Goal: Task Accomplishment & Management: Complete application form

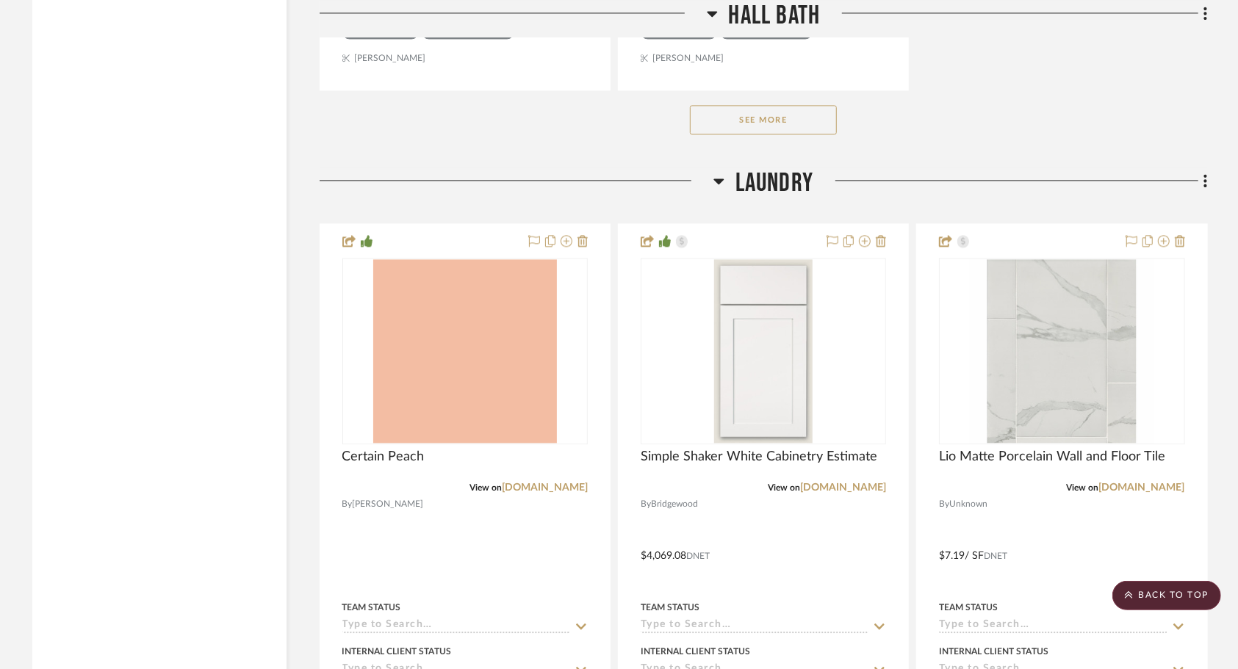
scroll to position [5829, 0]
click at [1204, 172] on icon at bounding box center [1206, 180] width 4 height 16
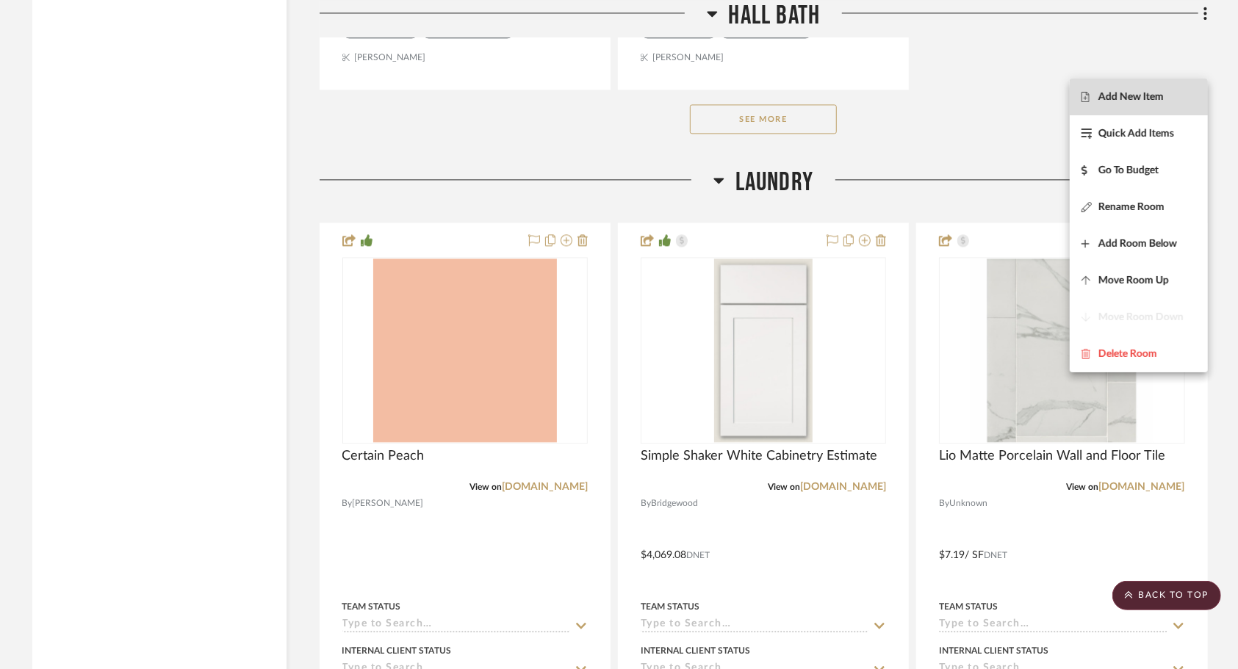
click at [1121, 96] on span "Add New Item" at bounding box center [1130, 96] width 65 height 12
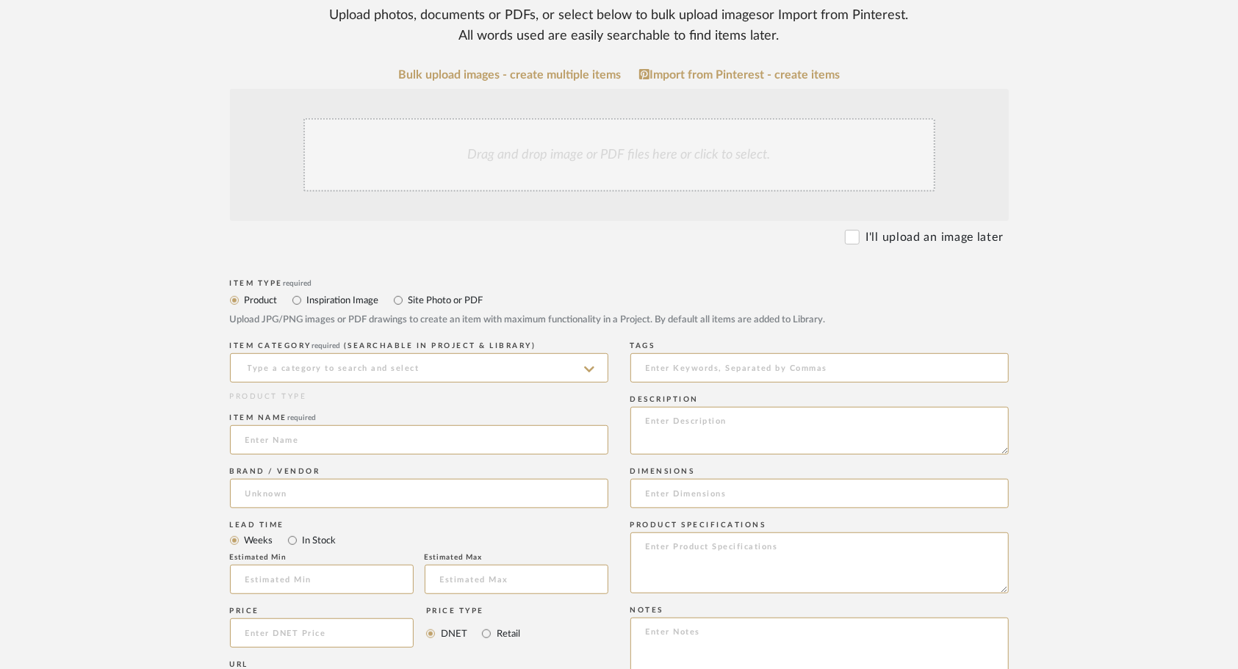
scroll to position [350, 0]
click at [410, 353] on input at bounding box center [419, 367] width 378 height 29
type input "C"
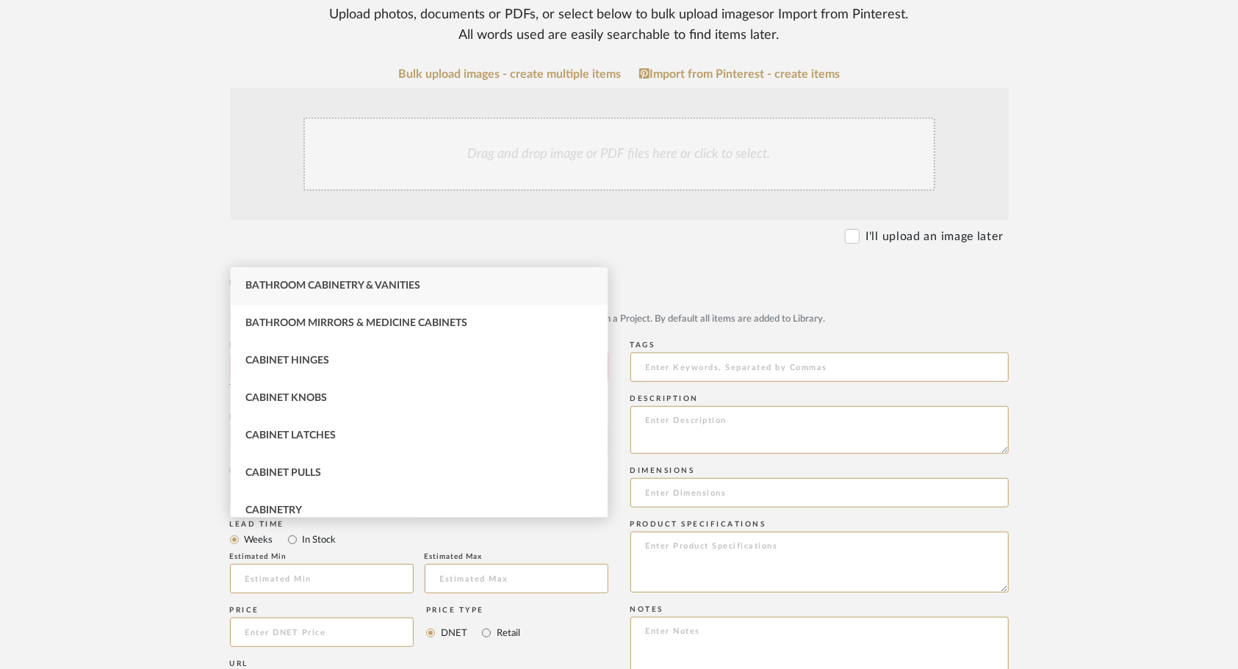
click at [367, 287] on span "Bathroom Cabinetry & Vanities" at bounding box center [332, 286] width 175 height 10
type input "Bathroom Cabinetry & Vanities"
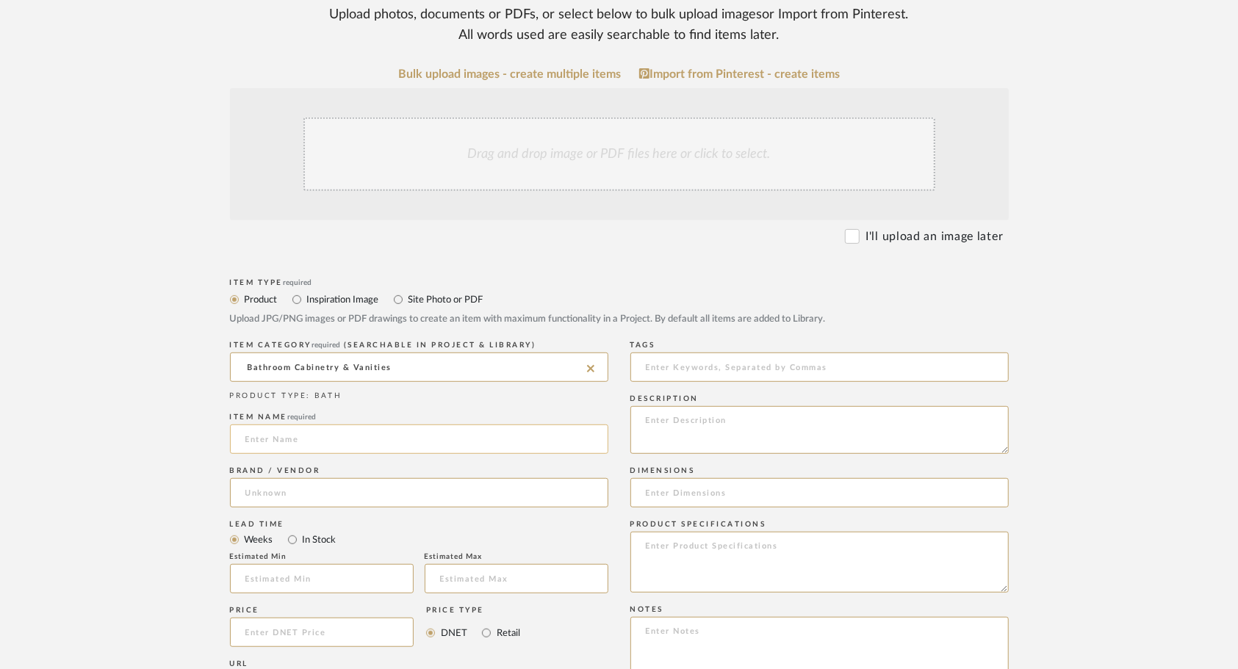
click at [369, 425] on input at bounding box center [419, 439] width 378 height 29
type input "CNC Fashion White"
click at [376, 478] on input at bounding box center [419, 492] width 378 height 29
type input "CNC"
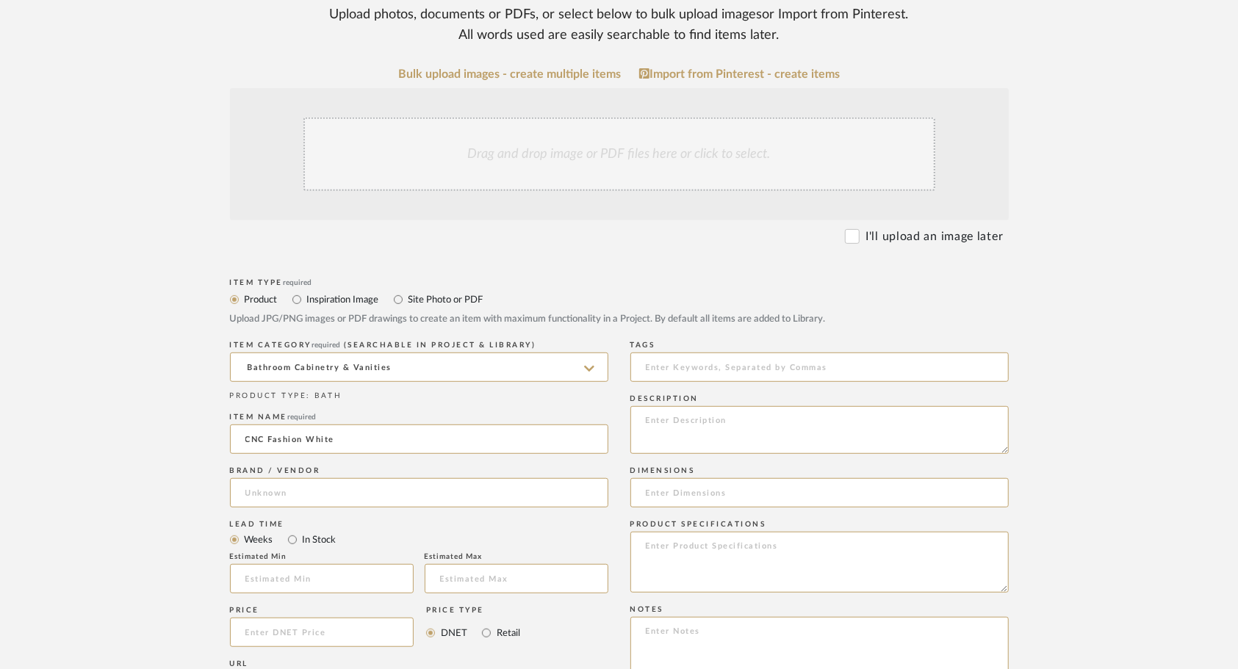
click at [492, 118] on div "Drag and drop image or PDF files here or click to select." at bounding box center [619, 154] width 632 height 73
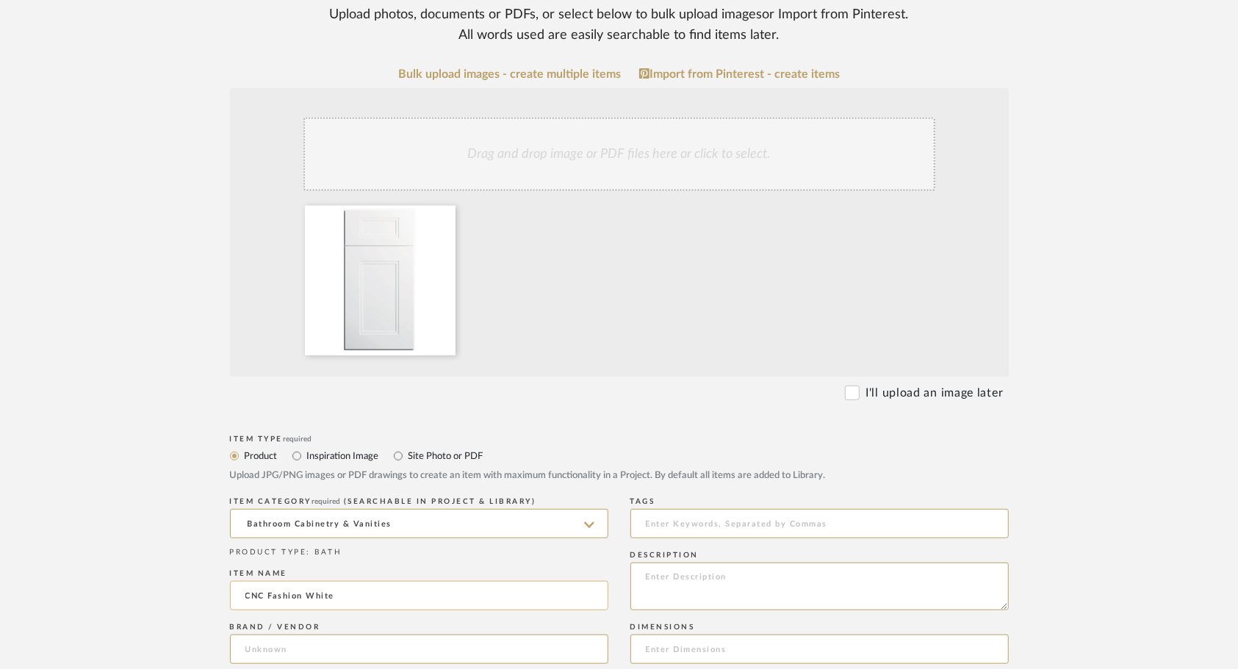
click at [462, 581] on input "CNC Fashion White" at bounding box center [419, 595] width 378 height 29
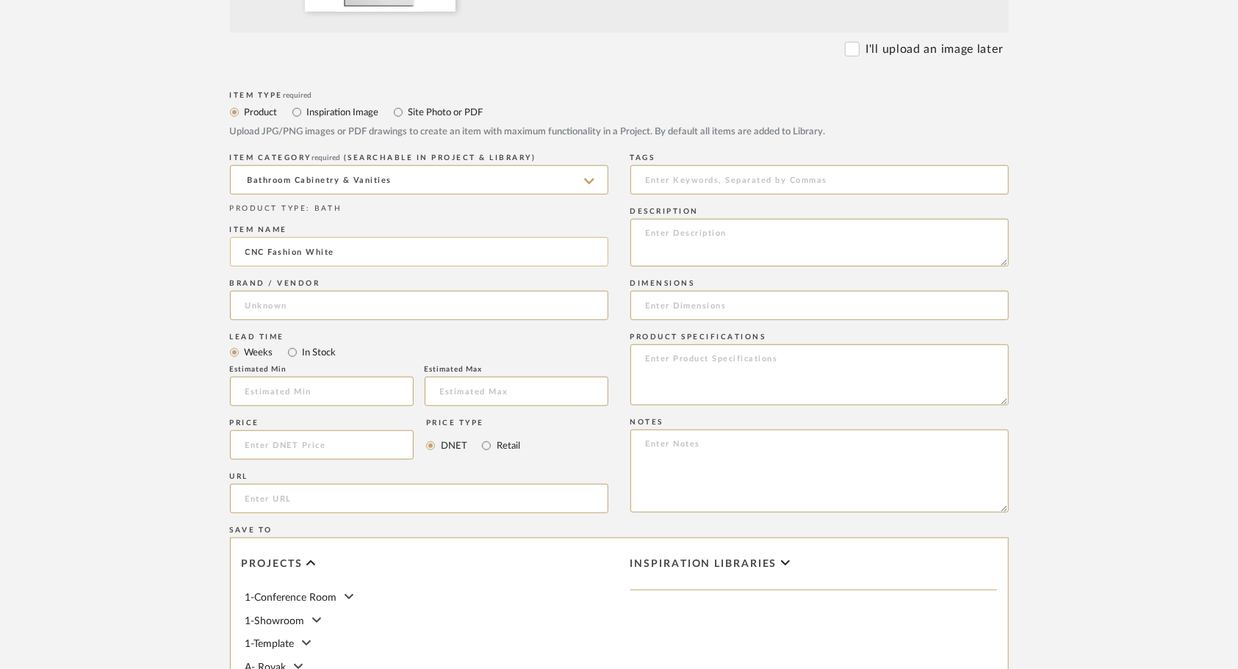
scroll to position [697, 0]
type input "CNC Fashion White"
click at [351, 427] on input at bounding box center [322, 441] width 184 height 29
type input "$2,120.28"
click at [166, 409] on form "Bulk upload images - create multiple items Import from Pinterest - create items…" at bounding box center [619, 331] width 936 height 1222
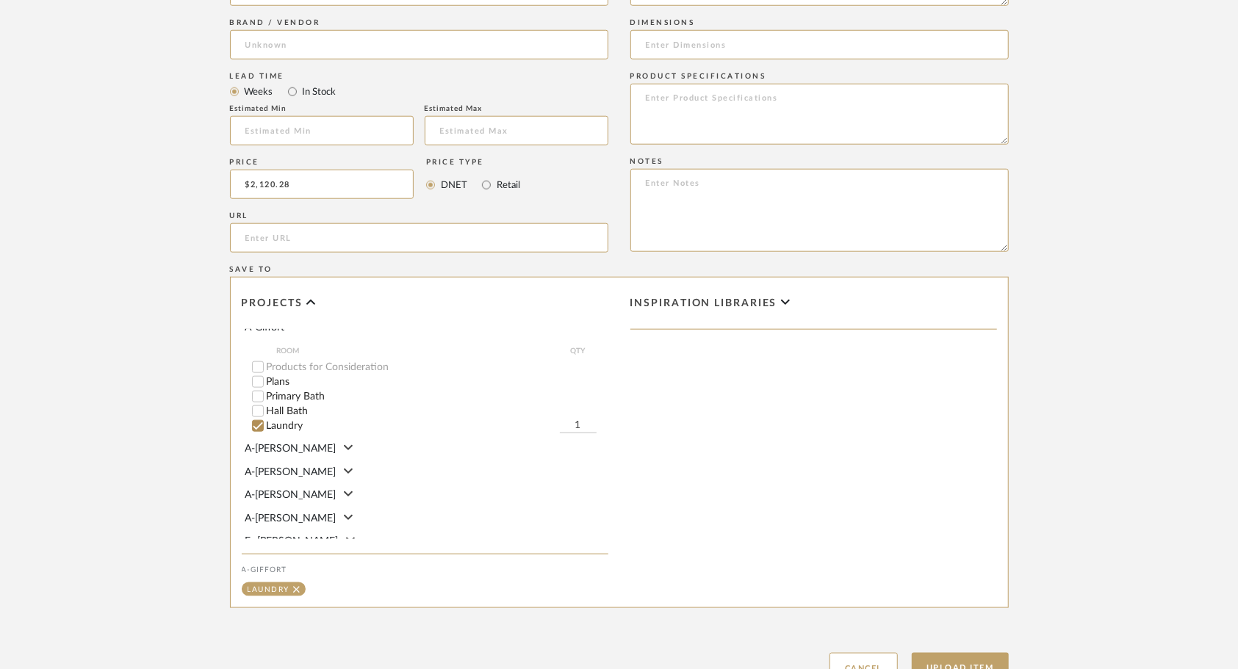
scroll to position [219, 0]
click at [971, 653] on button "Upload Item" at bounding box center [960, 668] width 97 height 30
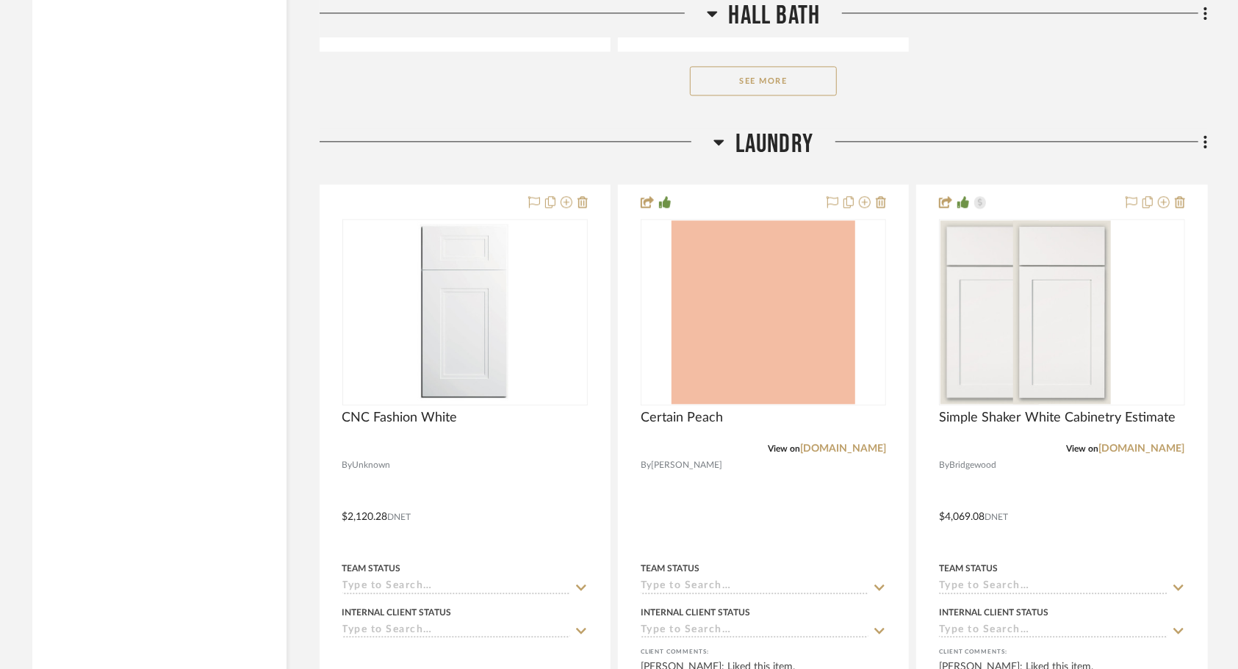
scroll to position [5874, 0]
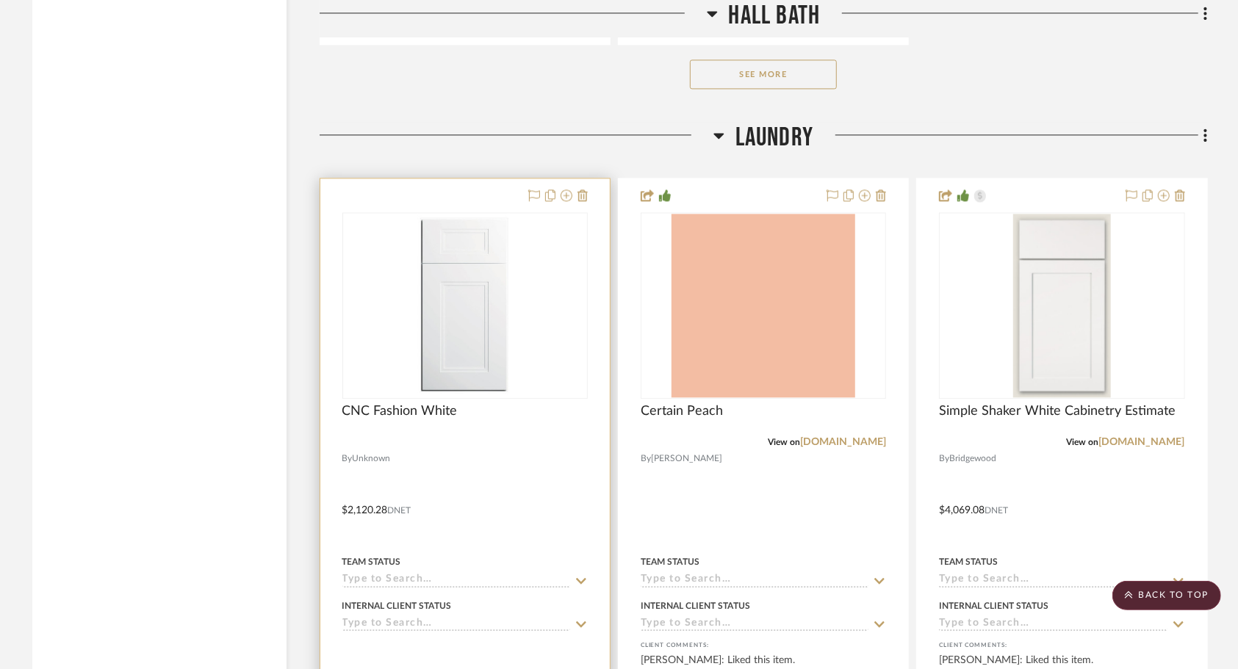
click at [453, 394] on div at bounding box center [465, 500] width 290 height 643
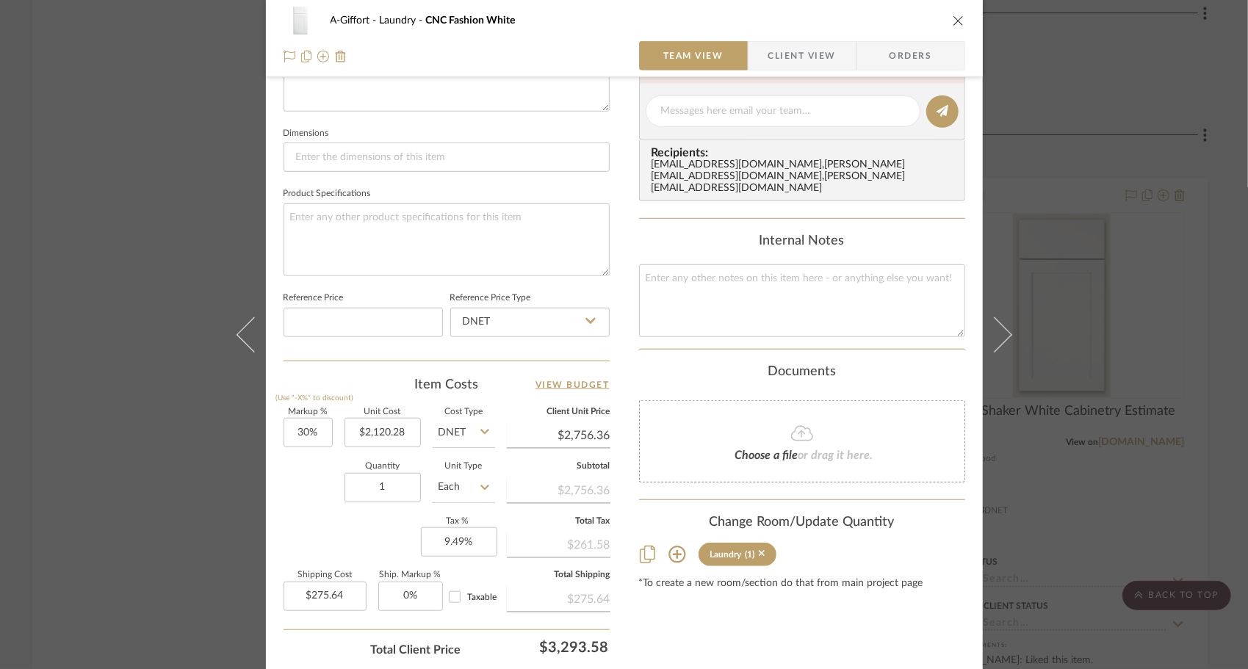
scroll to position [685, 0]
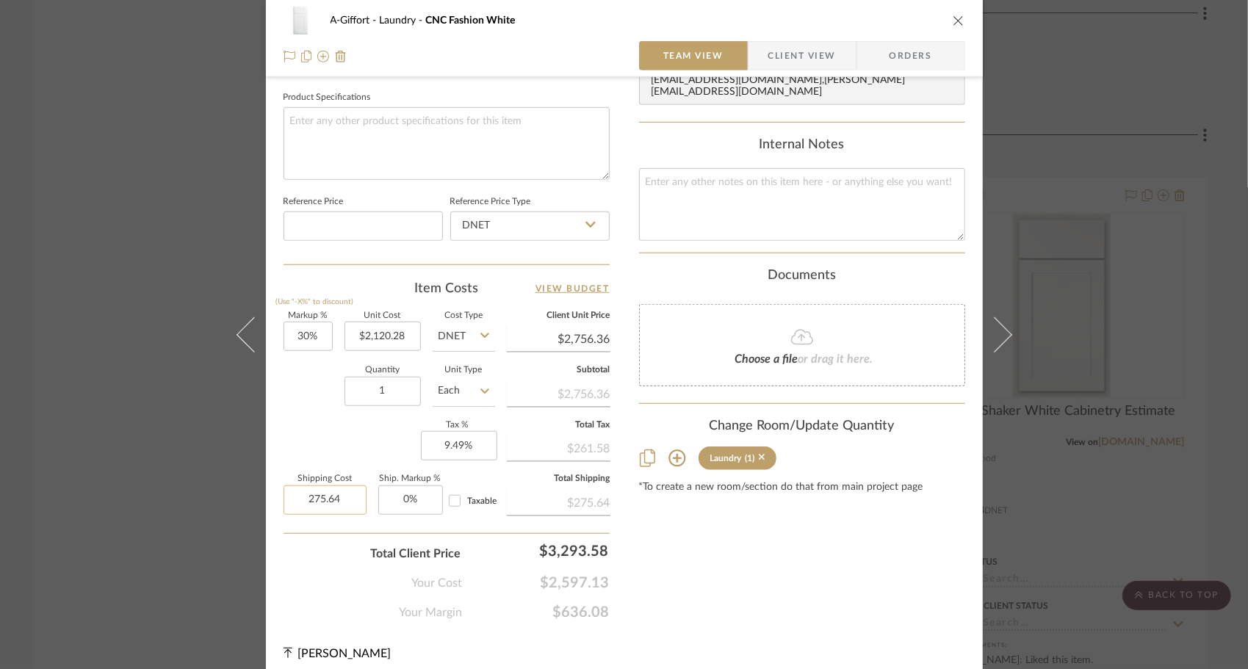
click at [312, 497] on input "275.64" at bounding box center [325, 500] width 83 height 29
click at [308, 495] on input "275.64" at bounding box center [325, 500] width 83 height 29
type input "$375.64"
click at [347, 525] on form "Markup % (Use "-X%" to discount) 30% Unit Cost $2,120.28 Cost Type DNET Client …" at bounding box center [447, 466] width 326 height 309
click at [344, 500] on input "375.64" at bounding box center [325, 500] width 83 height 29
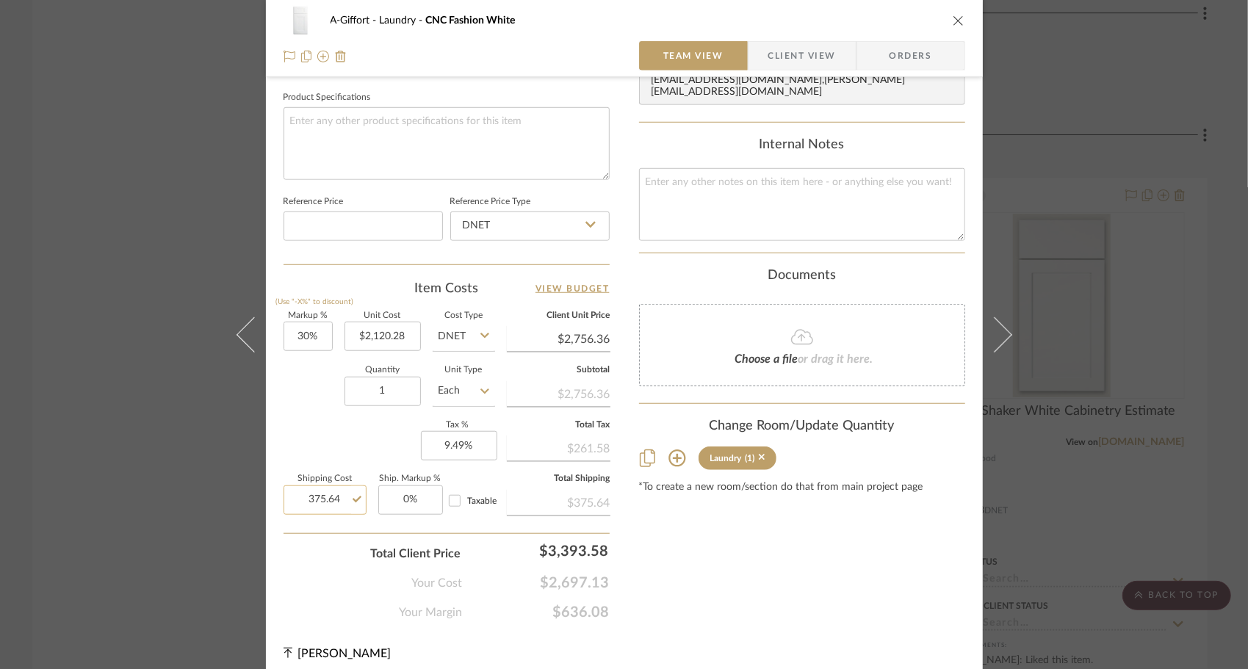
click at [344, 500] on input "375.64" at bounding box center [325, 500] width 83 height 29
type input "$375.00"
click at [342, 544] on div "Total Client Price $3,393.58" at bounding box center [447, 547] width 326 height 29
click at [318, 336] on input "30" at bounding box center [308, 336] width 49 height 29
type input "50%"
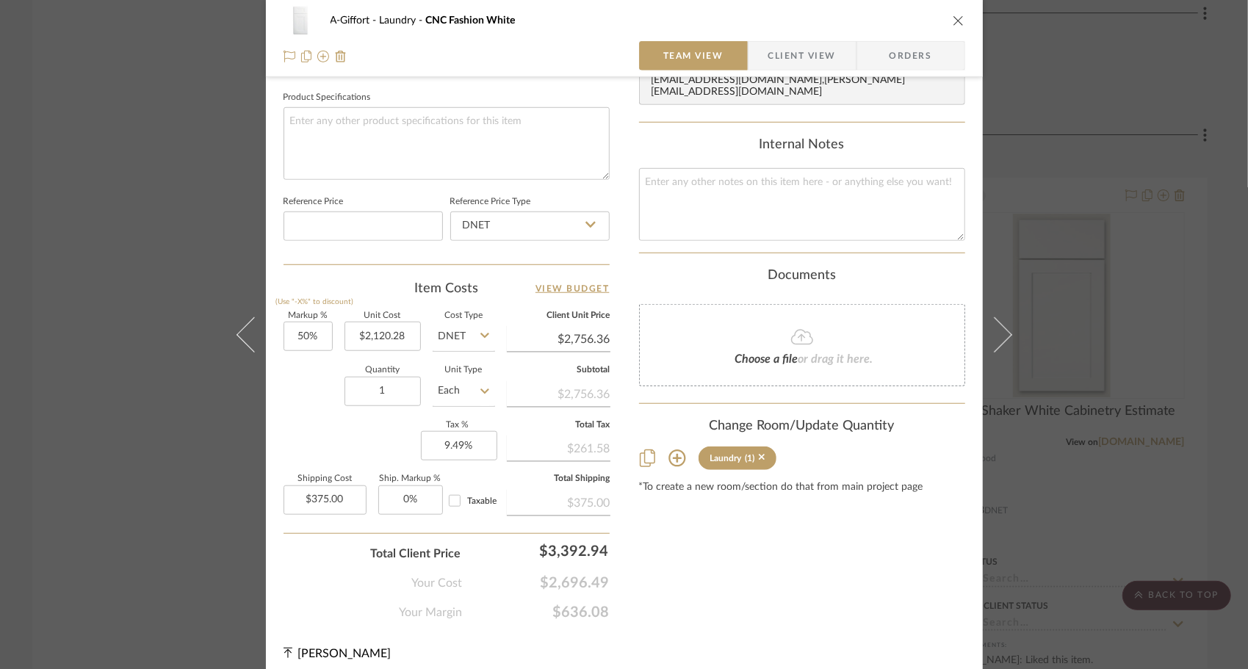
click at [313, 403] on div "Quantity 1 Unit Type Each" at bounding box center [390, 393] width 212 height 52
type input "$3,180.42"
click at [309, 339] on input "50" at bounding box center [308, 336] width 49 height 29
type input "75%"
type input "$3,710.49"
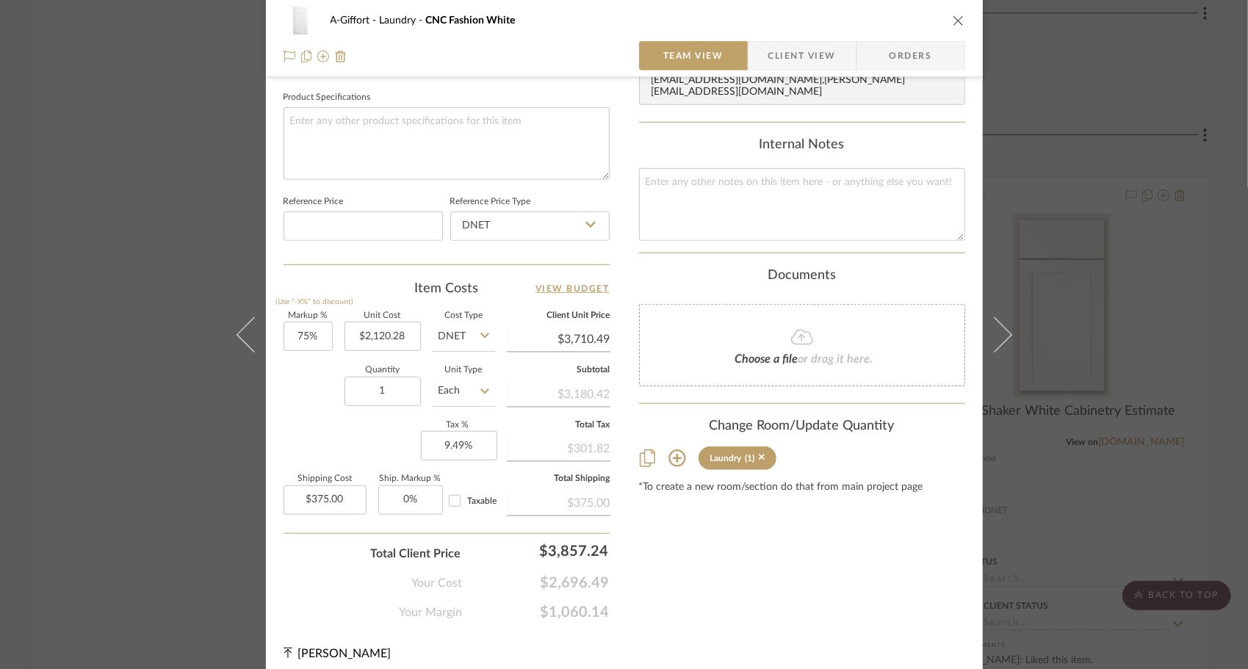
click at [275, 435] on div "A-Giffort Laundry CNC Fashion White Team View Client View Orders Team-Facing De…" at bounding box center [624, 3] width 717 height 1354
click at [300, 328] on input "75" at bounding box center [308, 336] width 49 height 29
type input "80%"
click at [322, 404] on div "Quantity 1 Unit Type Each" at bounding box center [390, 393] width 212 height 52
type input "$3,816.50"
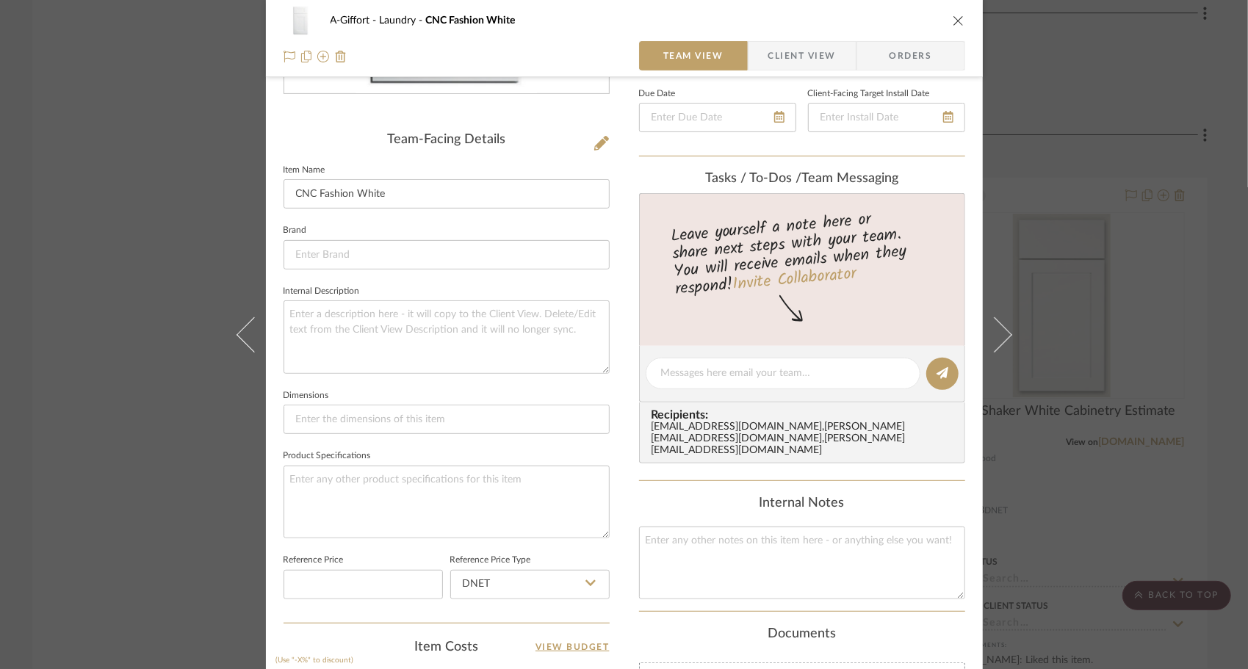
scroll to position [0, 0]
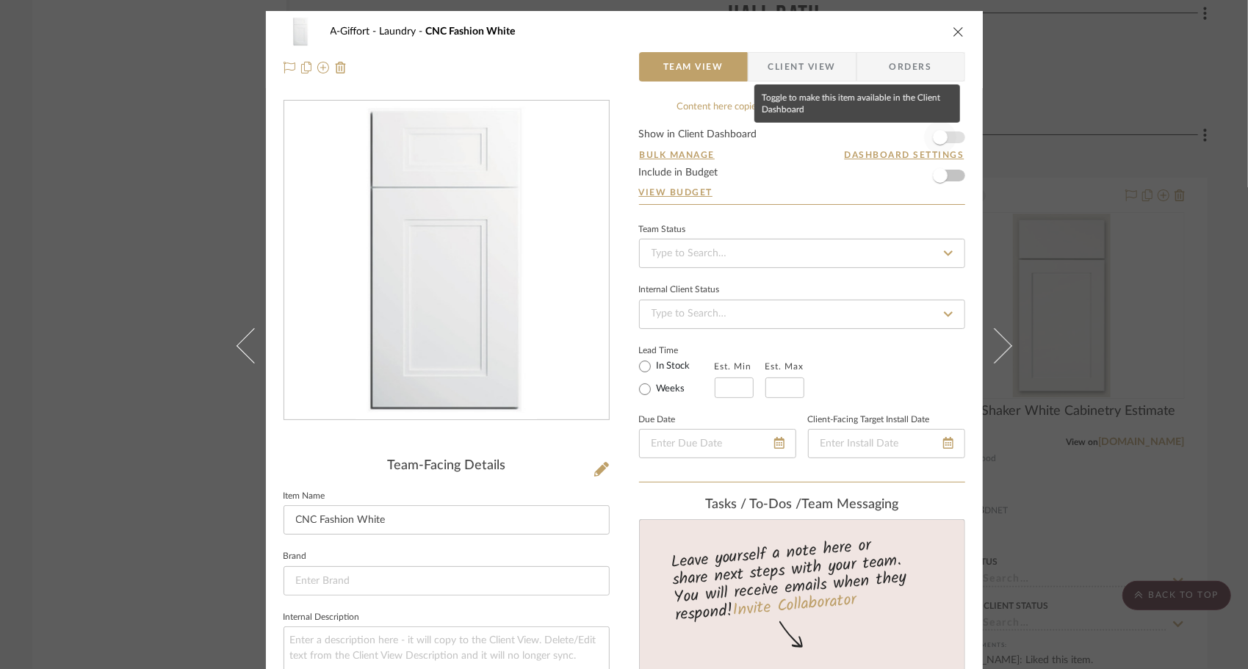
click at [946, 140] on span "button" at bounding box center [940, 137] width 32 height 32
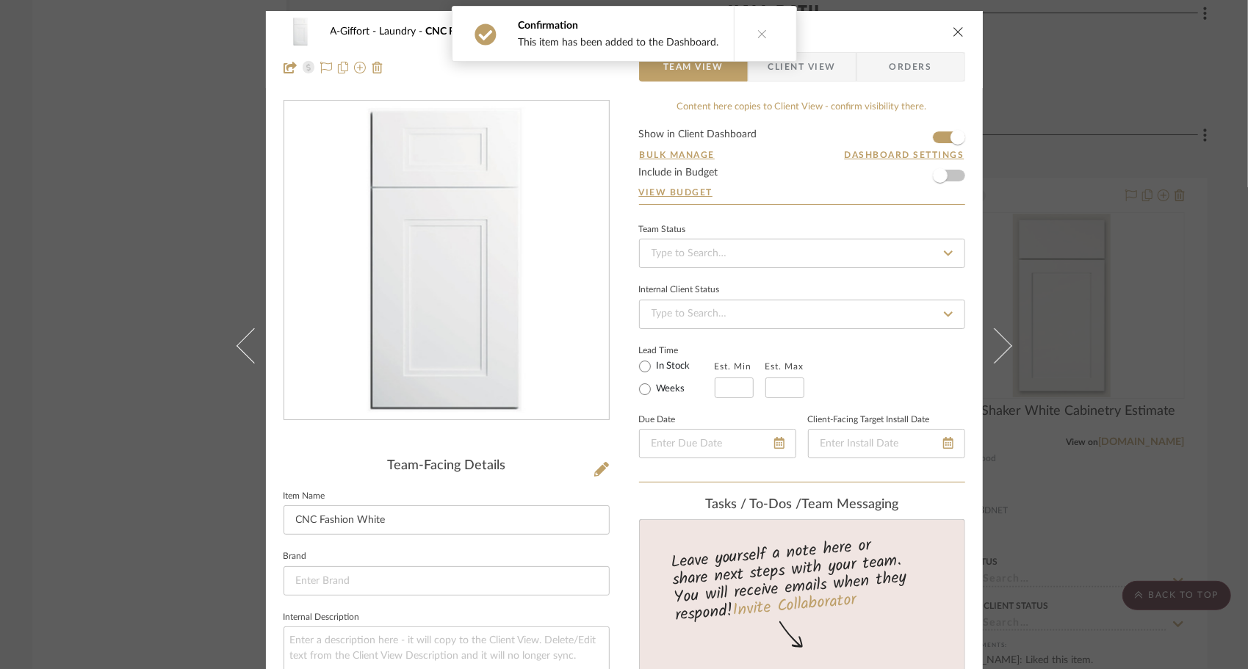
click at [952, 175] on form "Show in Client Dashboard Bulk Manage Dashboard Settings Include in Budget View …" at bounding box center [802, 166] width 326 height 75
click at [940, 173] on span "button" at bounding box center [940, 175] width 15 height 15
click at [808, 71] on span "Client View" at bounding box center [803, 66] width 68 height 29
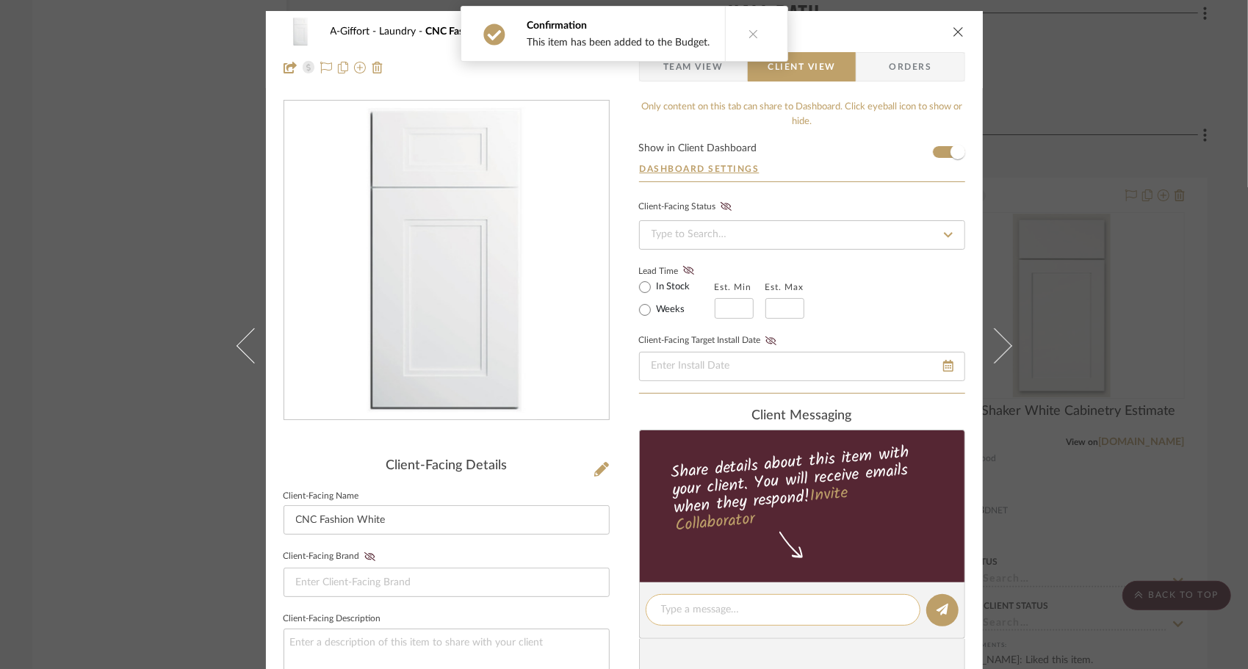
click at [820, 594] on div at bounding box center [783, 610] width 275 height 32
click at [823, 603] on textarea at bounding box center [783, 610] width 244 height 15
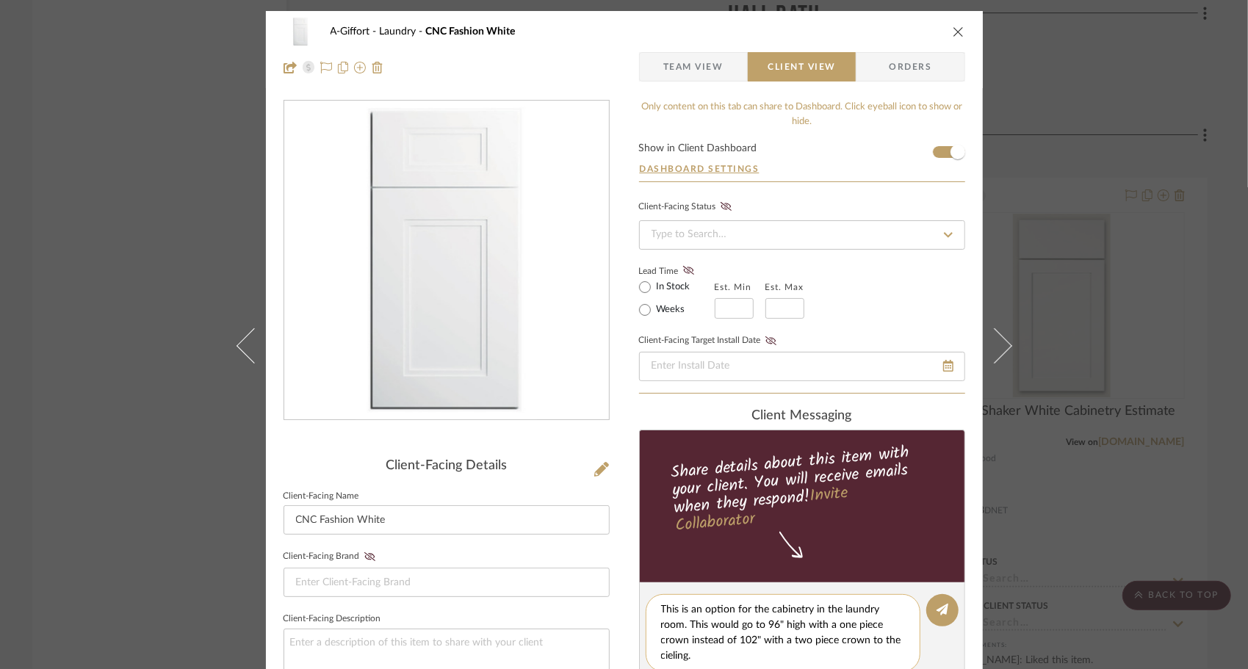
drag, startPoint x: 686, startPoint y: 636, endPoint x: 729, endPoint y: 642, distance: 43.0
click at [729, 642] on textarea "This is an option for the cabinetry in the laundry room. This would go to 96" h…" at bounding box center [783, 634] width 244 height 62
click at [798, 657] on textarea "This is an option for the cabinetry in the laundry room. This would go to 96" h…" at bounding box center [783, 634] width 244 height 62
click at [742, 647] on textarea "This is an option for the cabinetry in the laundry room. This would go to 96" h…" at bounding box center [783, 634] width 244 height 62
click at [729, 656] on textarea "This is an option for the cabinetry in the laundry room. This would go to 96" h…" at bounding box center [783, 634] width 244 height 62
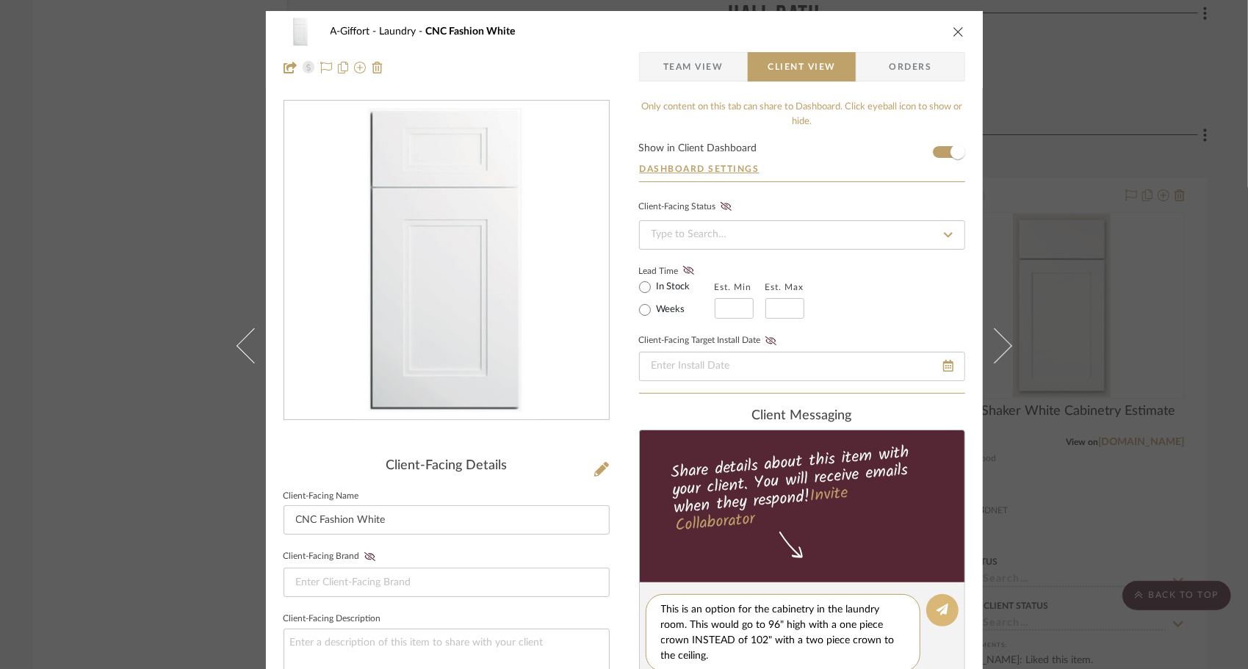
type textarea "This is an option for the cabinetry in the laundry room. This would go to 96" h…"
click at [946, 611] on button at bounding box center [943, 610] width 32 height 32
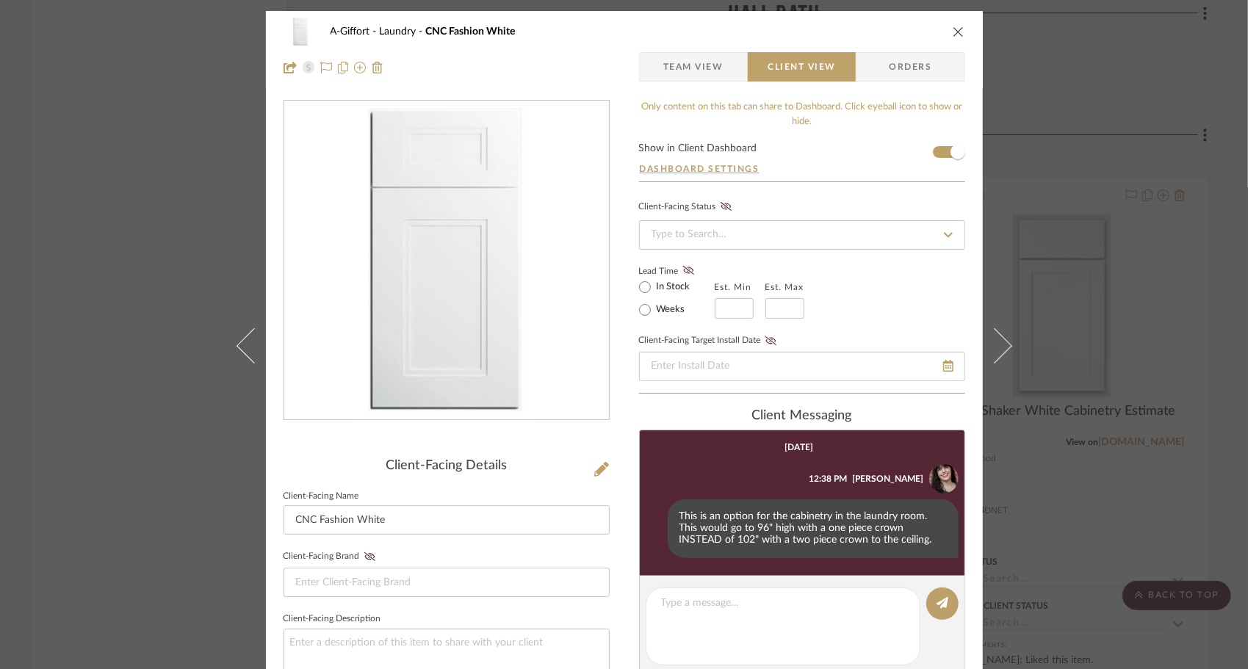
click at [958, 34] on icon "close" at bounding box center [959, 32] width 12 height 12
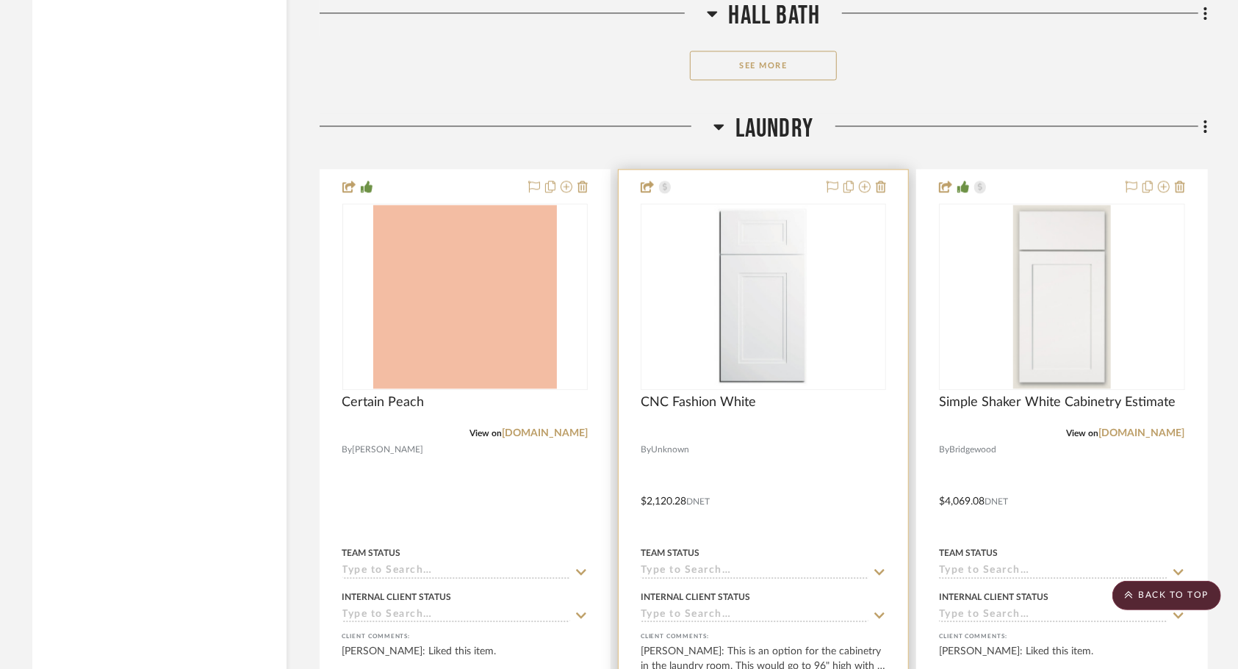
scroll to position [5882, 0]
